Goal: Transaction & Acquisition: Purchase product/service

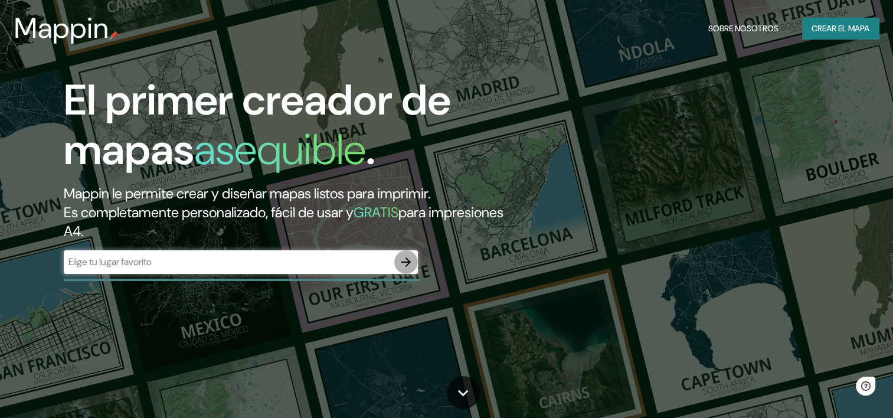
click at [408, 262] on icon "button" at bounding box center [405, 261] width 9 height 9
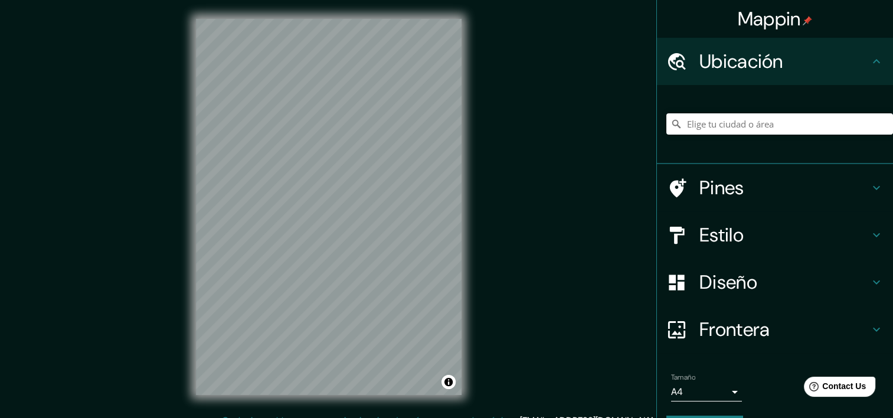
click at [518, 243] on div "Mappin Ubicación Pines Estilo Diseño Frontera Elige un borde. Sugerencia : pued…" at bounding box center [446, 216] width 893 height 433
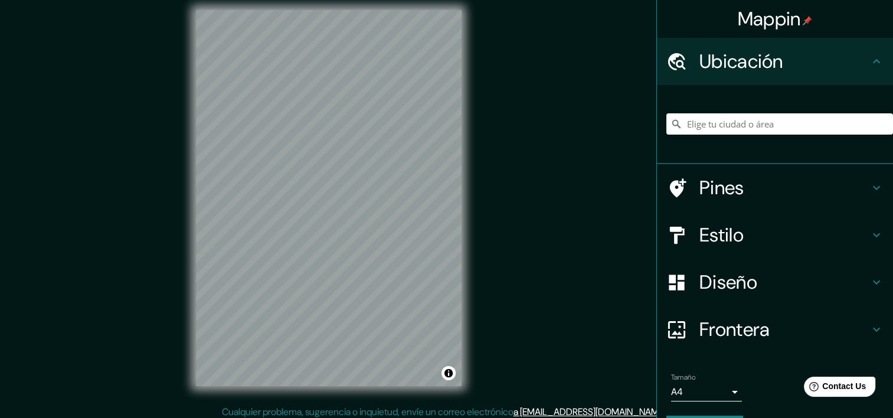
scroll to position [9, 0]
click at [337, 218] on div at bounding box center [337, 217] width 9 height 9
click at [411, 212] on div at bounding box center [411, 211] width 9 height 9
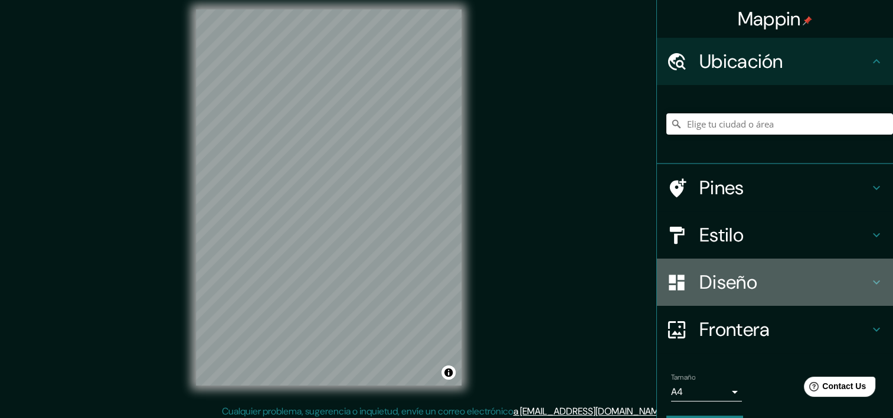
click at [765, 288] on h4 "Diseño" at bounding box center [785, 282] width 170 height 24
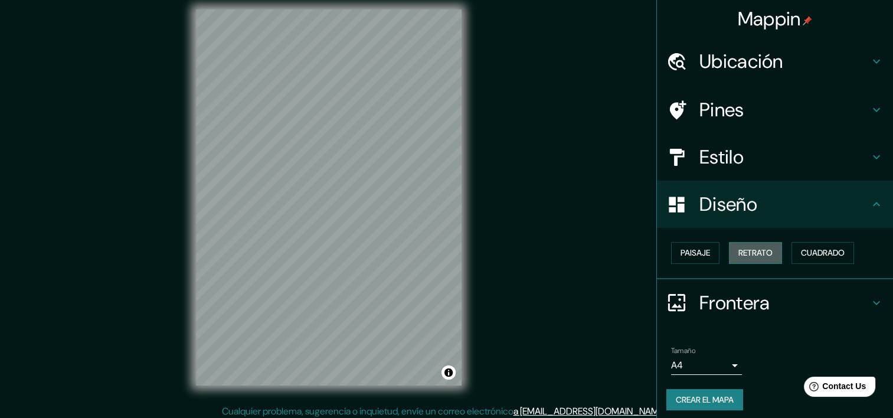
click at [762, 252] on font "Retrato" at bounding box center [756, 253] width 34 height 15
click at [707, 254] on button "Paisaje" at bounding box center [695, 253] width 48 height 22
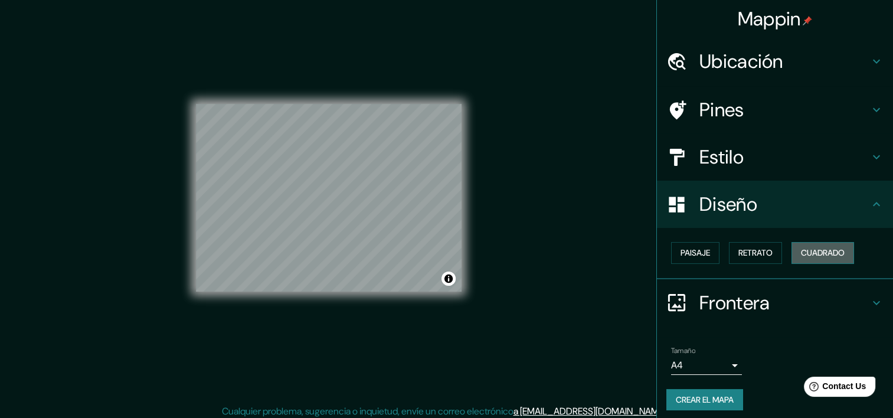
click at [805, 253] on font "Cuadrado" at bounding box center [823, 253] width 44 height 15
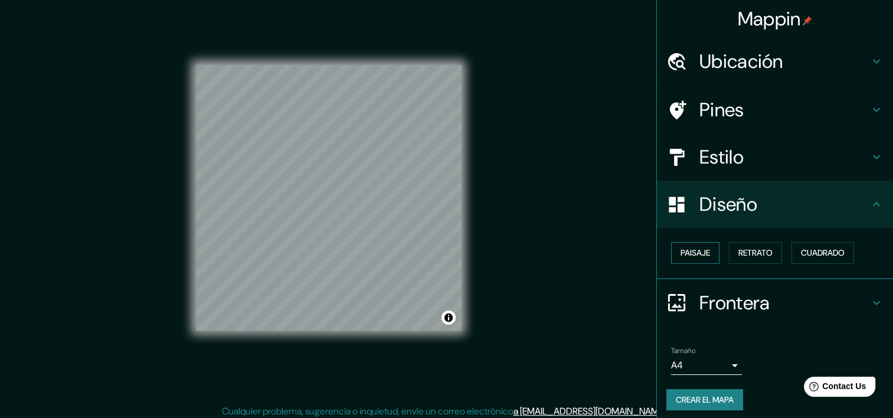
click at [690, 255] on font "Paisaje" at bounding box center [696, 253] width 30 height 15
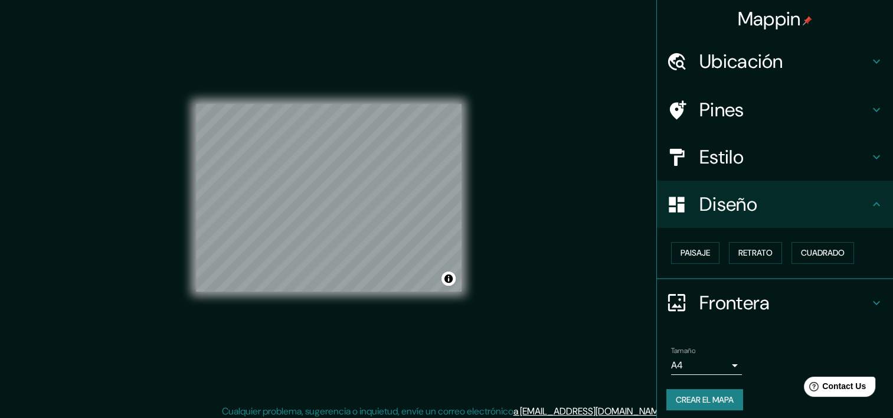
click at [750, 154] on h4 "Estilo" at bounding box center [785, 157] width 170 height 24
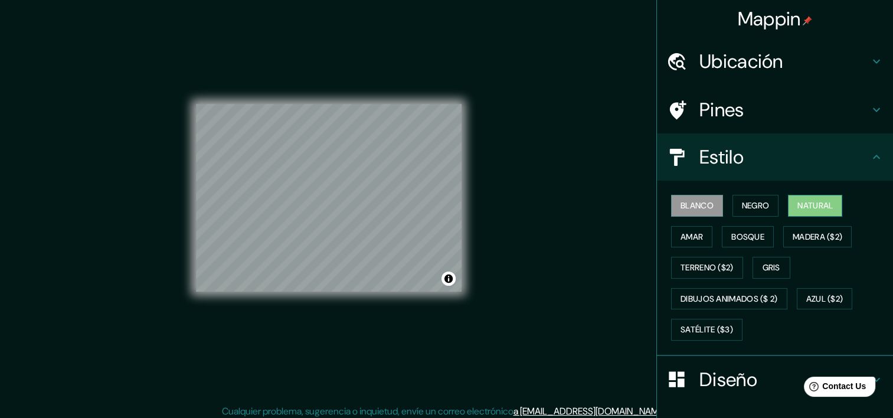
click at [815, 204] on font "Natural" at bounding box center [815, 205] width 35 height 15
click at [733, 203] on button "Negro" at bounding box center [756, 206] width 47 height 22
click at [716, 204] on div "Blanco Negro Natural [PERSON_NAME] ($2) Terreno ($2) Gris Dibujos animados ($ 2…" at bounding box center [780, 267] width 227 height 155
click at [701, 205] on font "Blanco" at bounding box center [697, 205] width 33 height 15
